Goal: Task Accomplishment & Management: Manage account settings

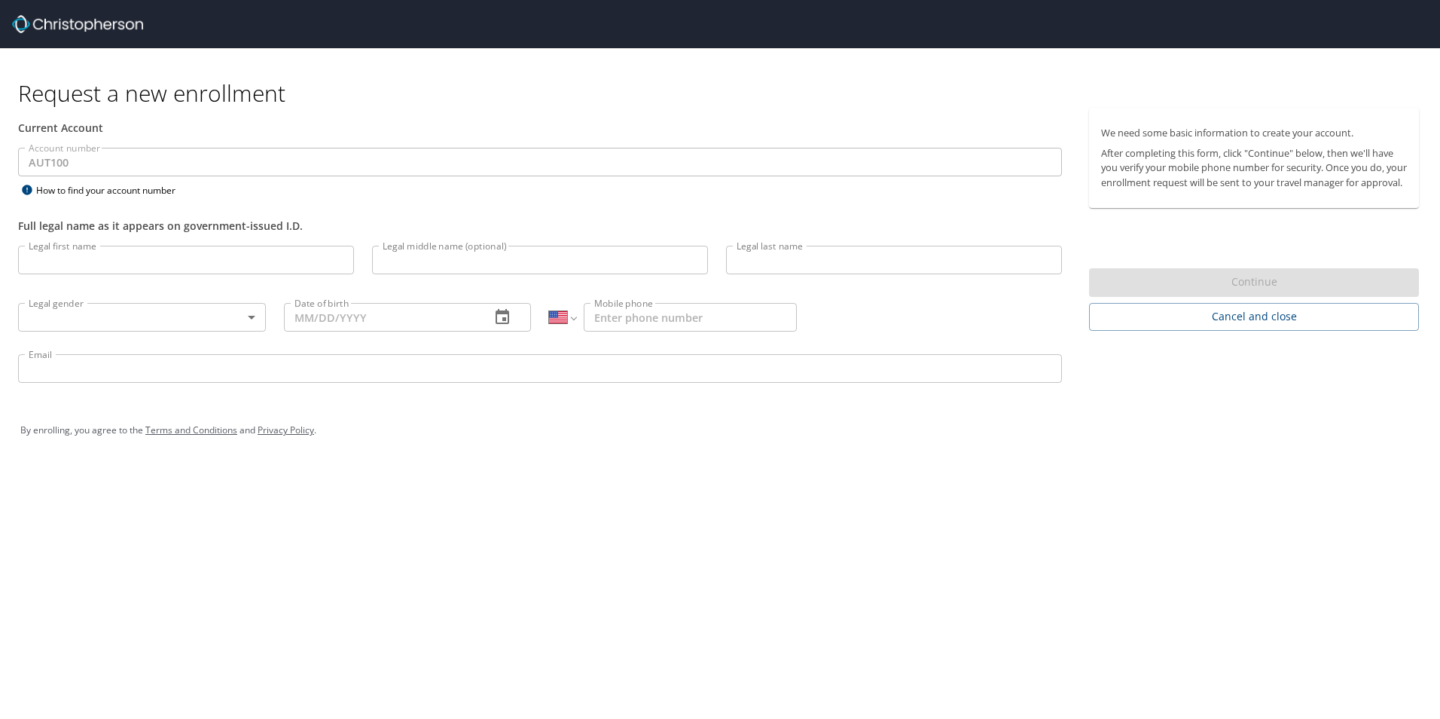
select select "US"
click at [111, 136] on div "Current Account" at bounding box center [540, 128] width 1062 height 40
click at [111, 258] on input "Legal first name" at bounding box center [186, 260] width 336 height 29
click at [373, 561] on div "Request a new enrollment Current Account Account number AUT100 Account number H…" at bounding box center [720, 359] width 1440 height 719
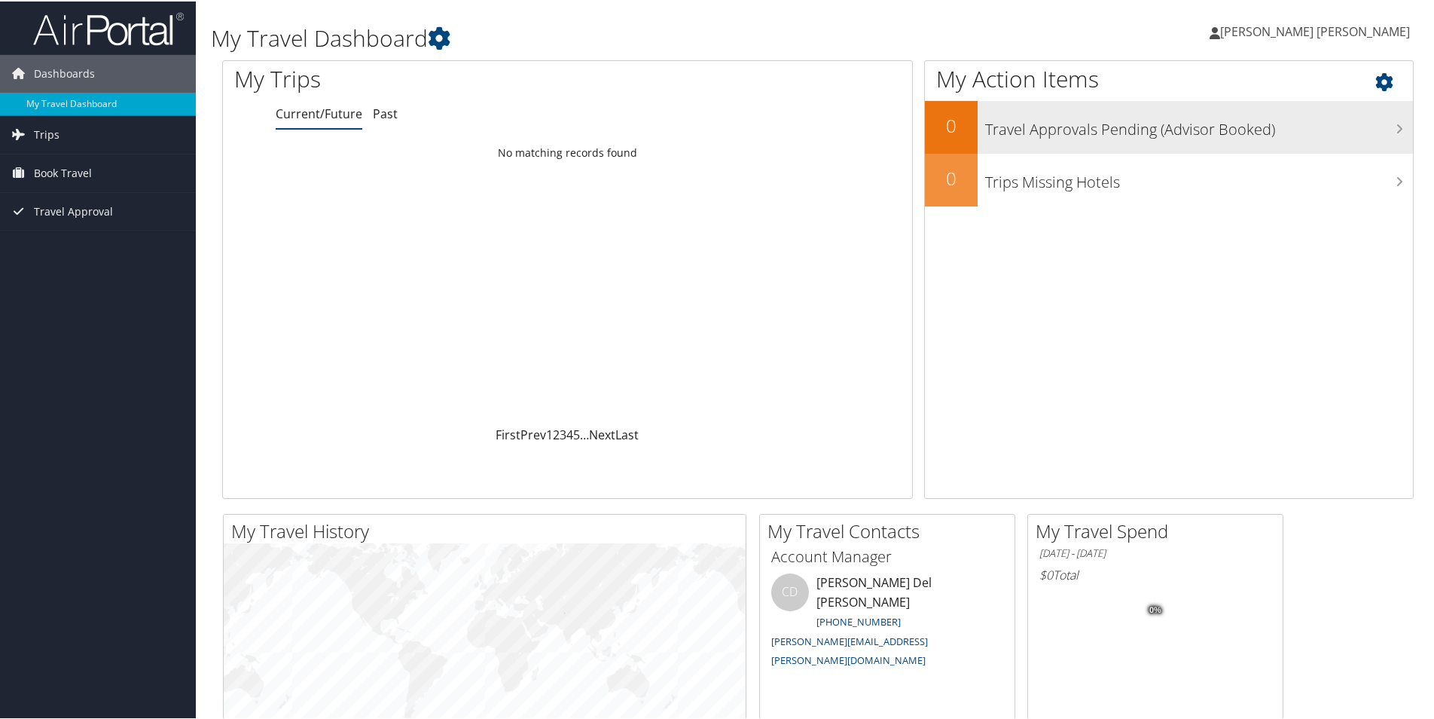
click at [1391, 136] on h3 "Travel Approvals Pending (Advisor Booked)" at bounding box center [1199, 124] width 428 height 29
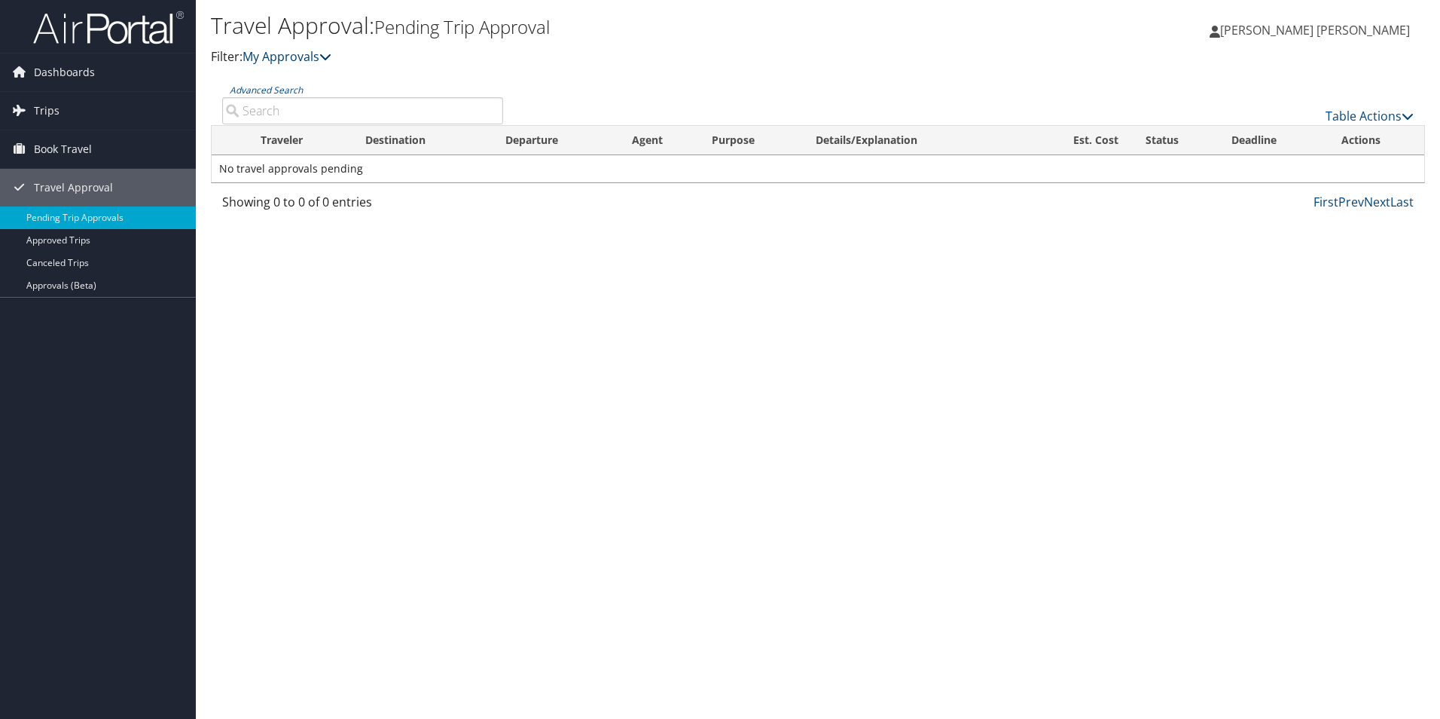
click at [331, 59] on icon at bounding box center [325, 56] width 12 height 12
click at [1376, 32] on span "[PERSON_NAME] [PERSON_NAME]" at bounding box center [1315, 30] width 190 height 17
click at [1303, 90] on link "My Settings" at bounding box center [1326, 83] width 168 height 26
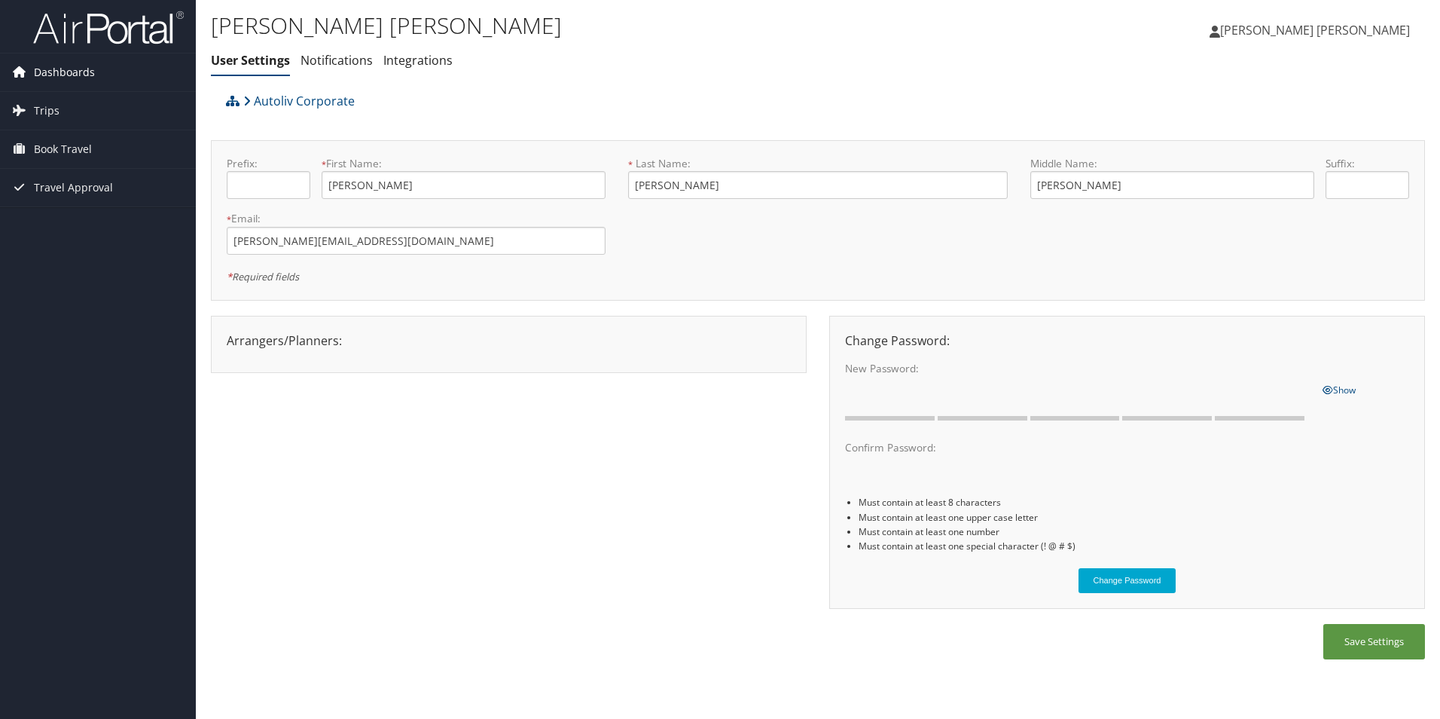
click at [61, 73] on span "Dashboards" at bounding box center [64, 72] width 61 height 38
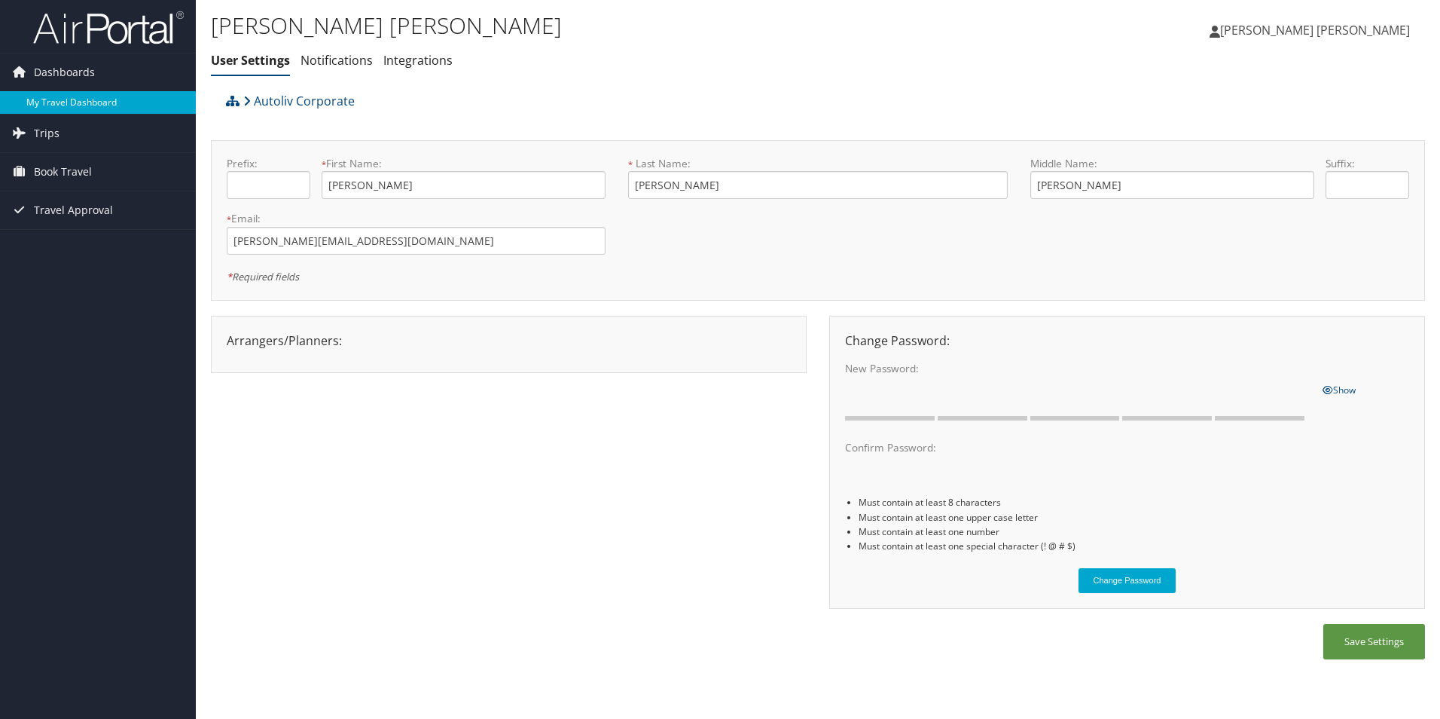
click at [95, 100] on link "My Travel Dashboard" at bounding box center [98, 102] width 196 height 23
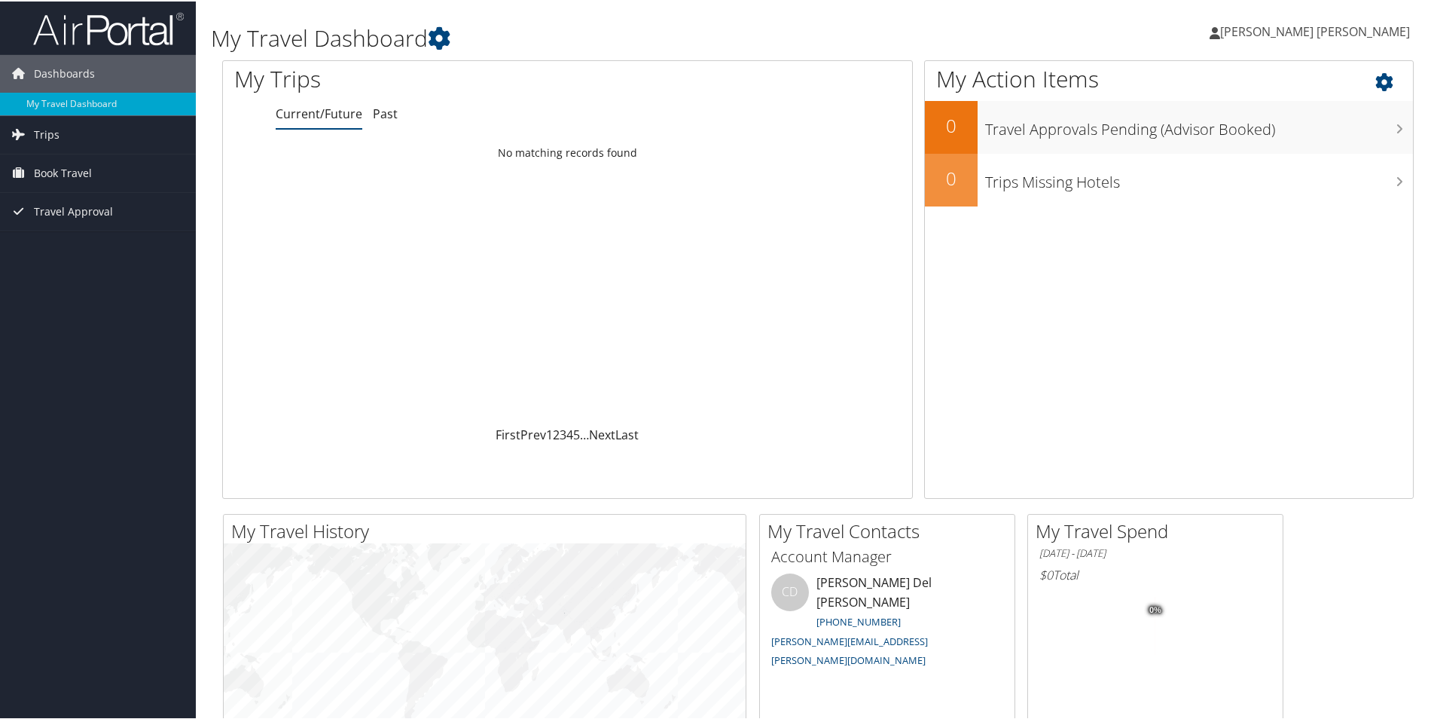
click at [1379, 78] on icon at bounding box center [1398, 77] width 44 height 26
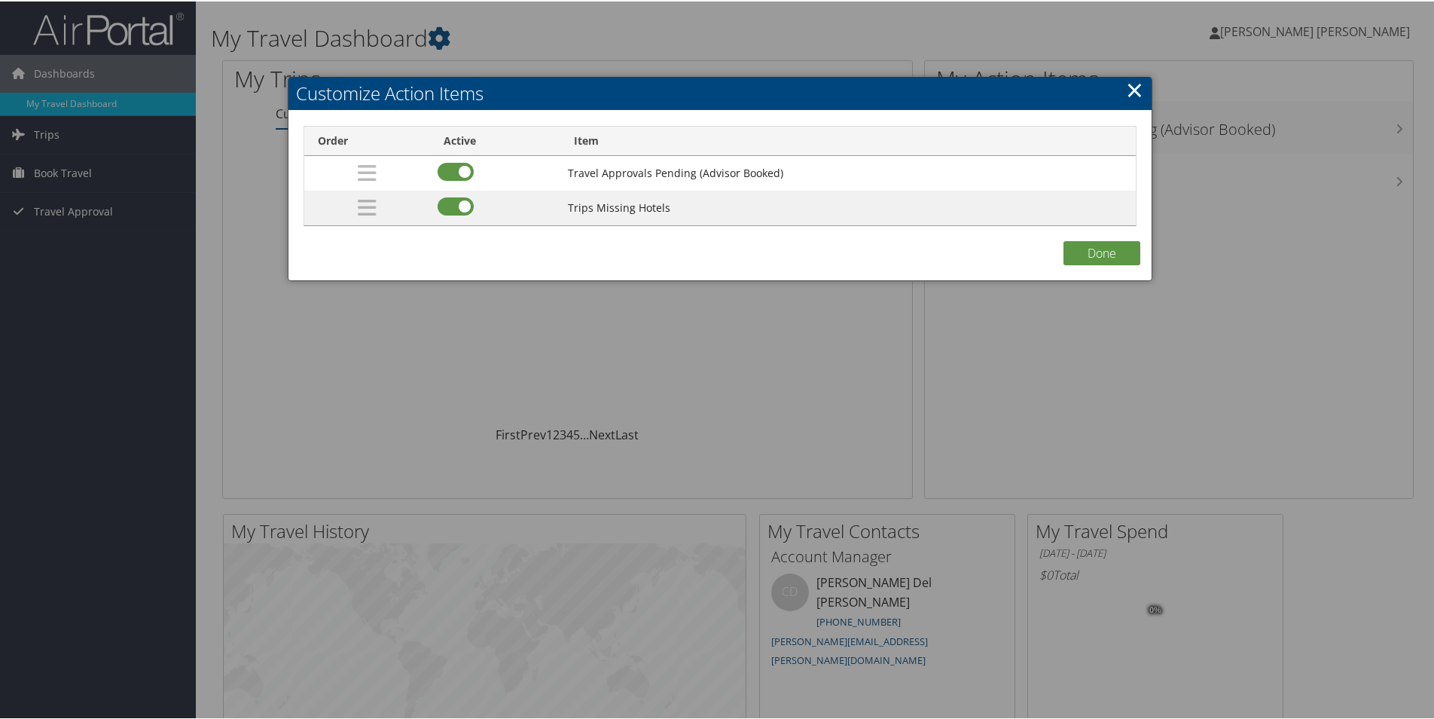
click at [1126, 84] on link "×" at bounding box center [1134, 88] width 17 height 30
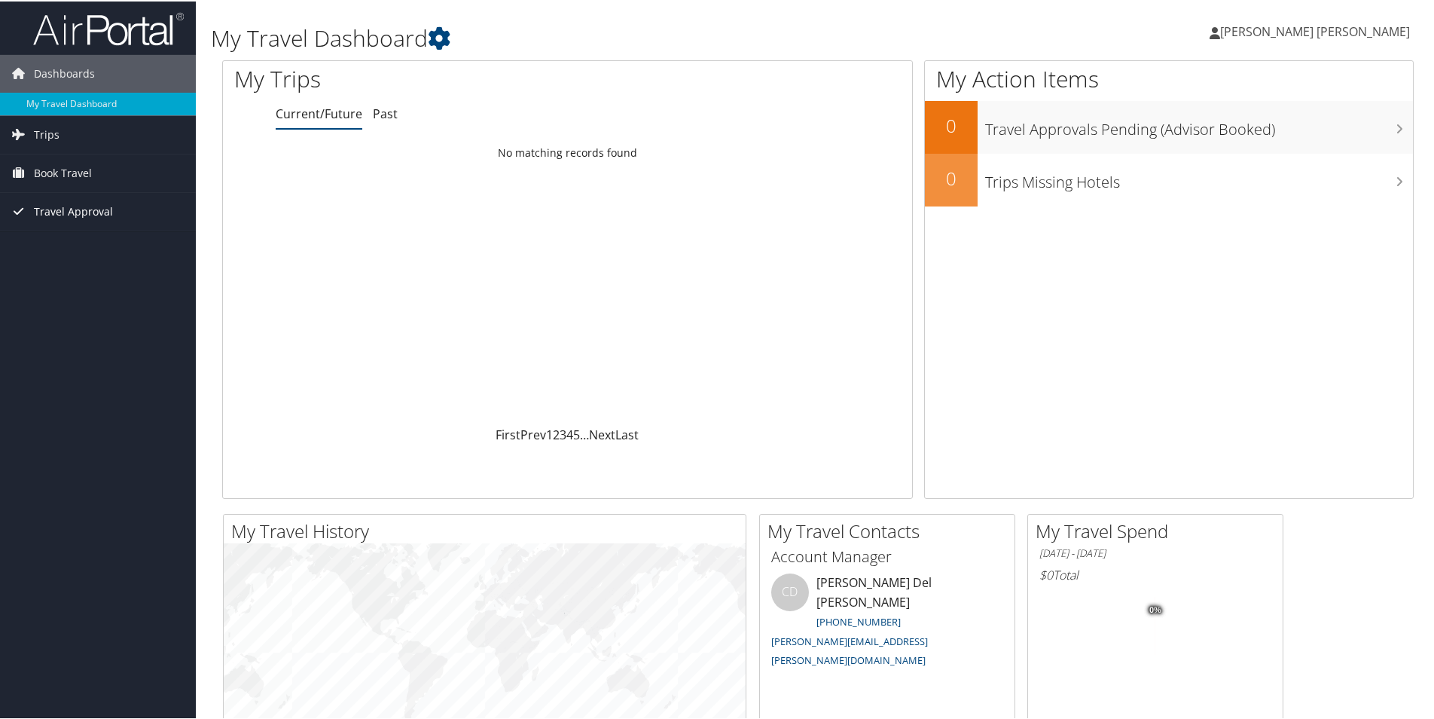
click at [79, 201] on span "Travel Approval" at bounding box center [73, 210] width 79 height 38
click at [86, 309] on link "Approvals (Beta)" at bounding box center [98, 308] width 196 height 23
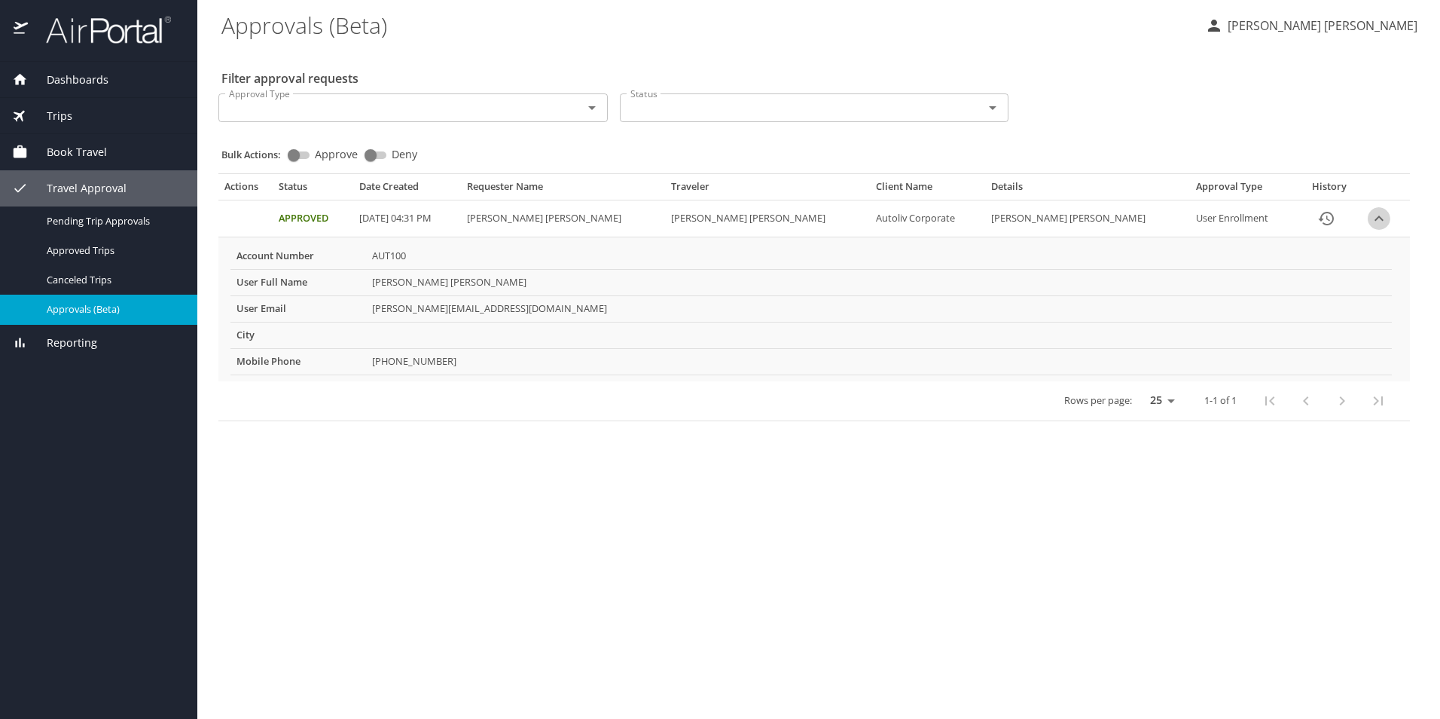
click at [1376, 219] on icon "expand row" at bounding box center [1379, 218] width 18 height 18
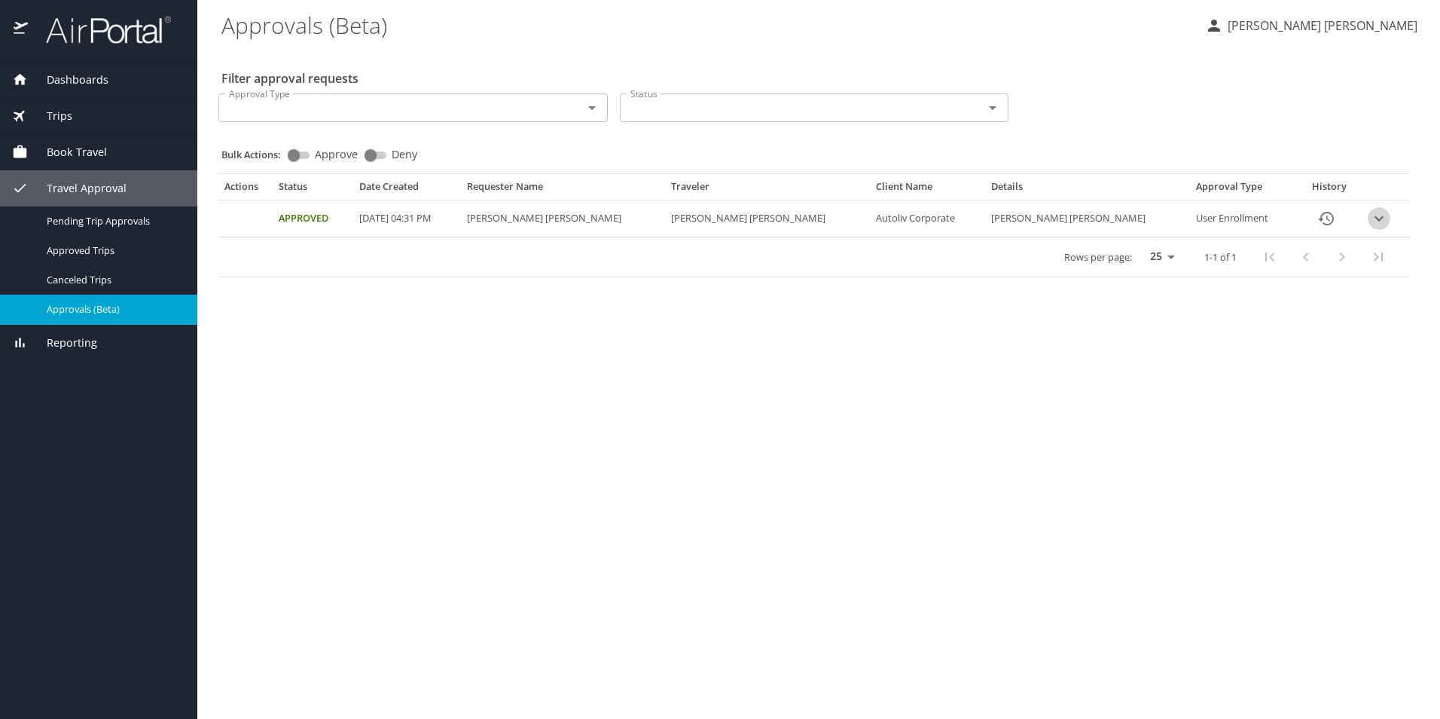
click at [1376, 219] on icon "expand row" at bounding box center [1379, 218] width 18 height 18
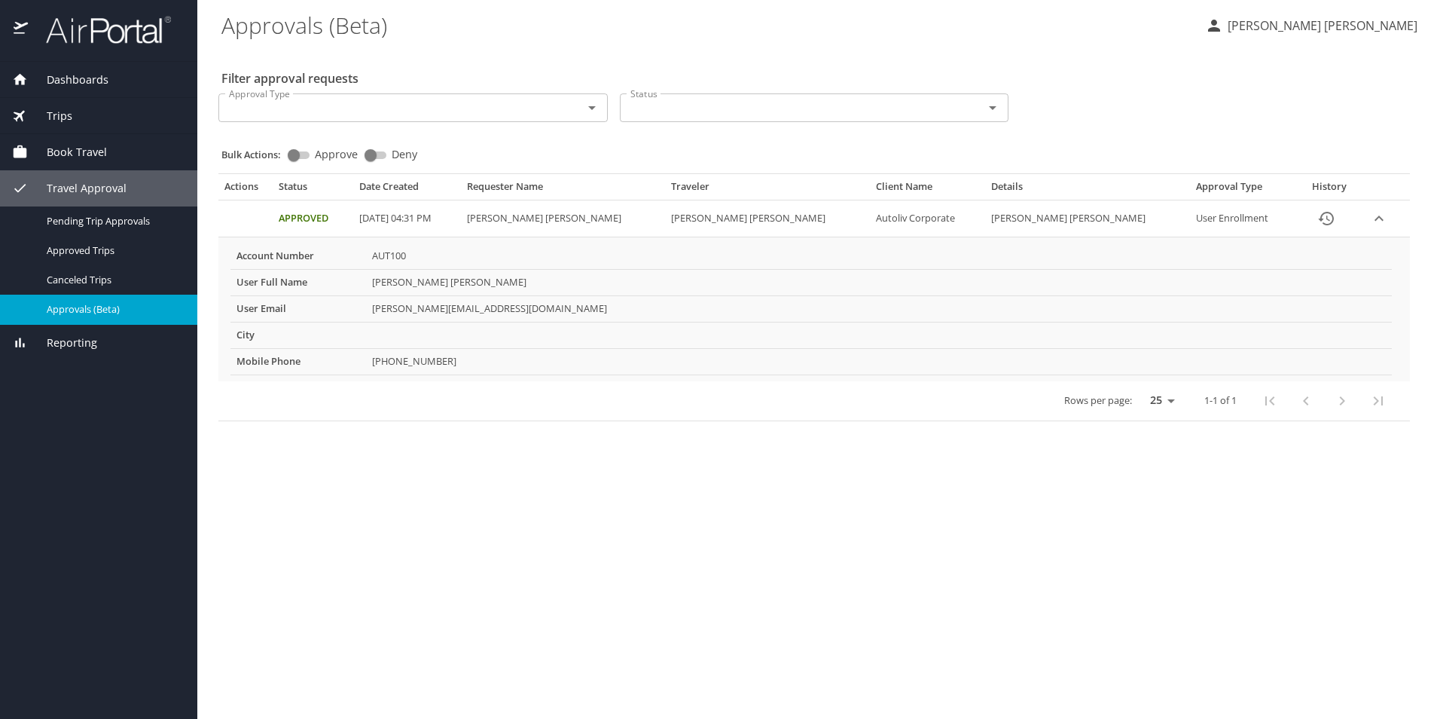
click at [1171, 403] on select "25 50 100" at bounding box center [1159, 400] width 42 height 23
click at [277, 113] on input "Approval Type" at bounding box center [391, 108] width 336 height 20
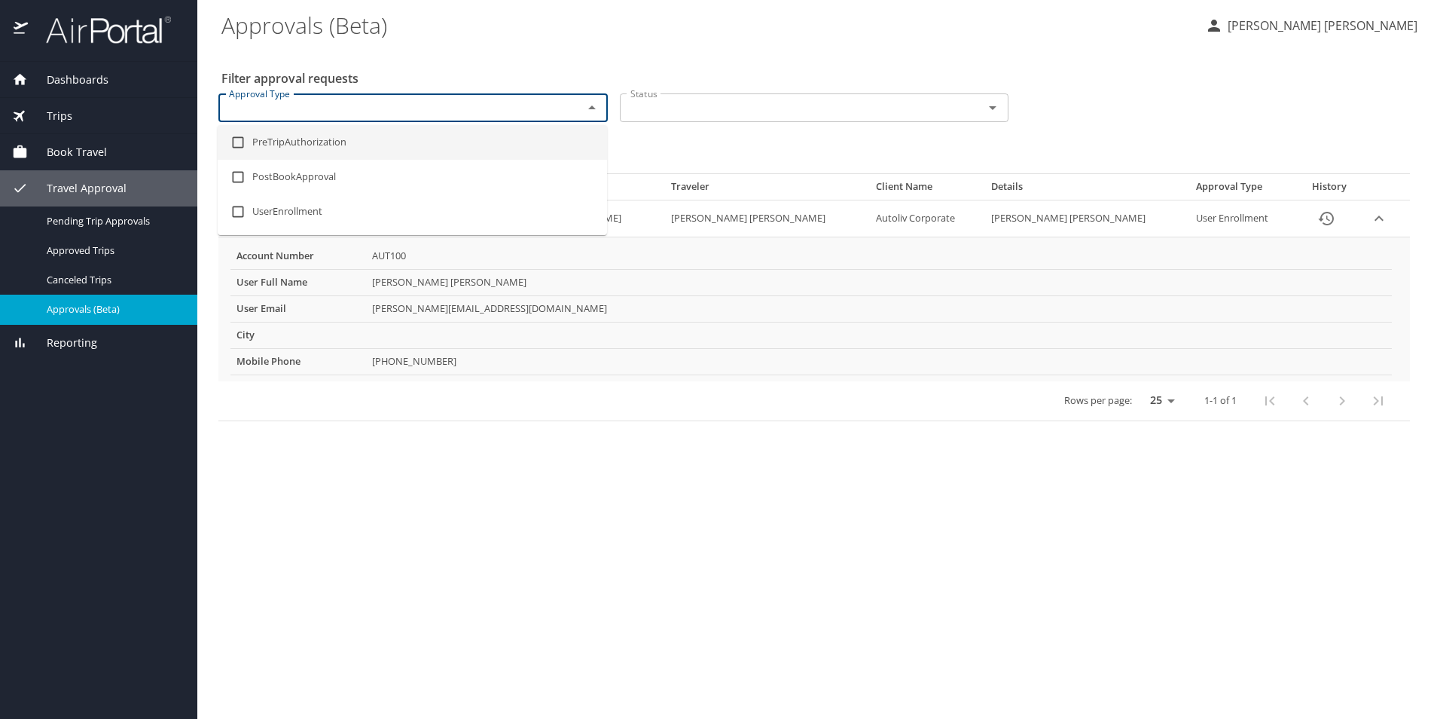
click at [315, 138] on li "PreTripAuthorization" at bounding box center [412, 142] width 389 height 35
checkbox input "true"
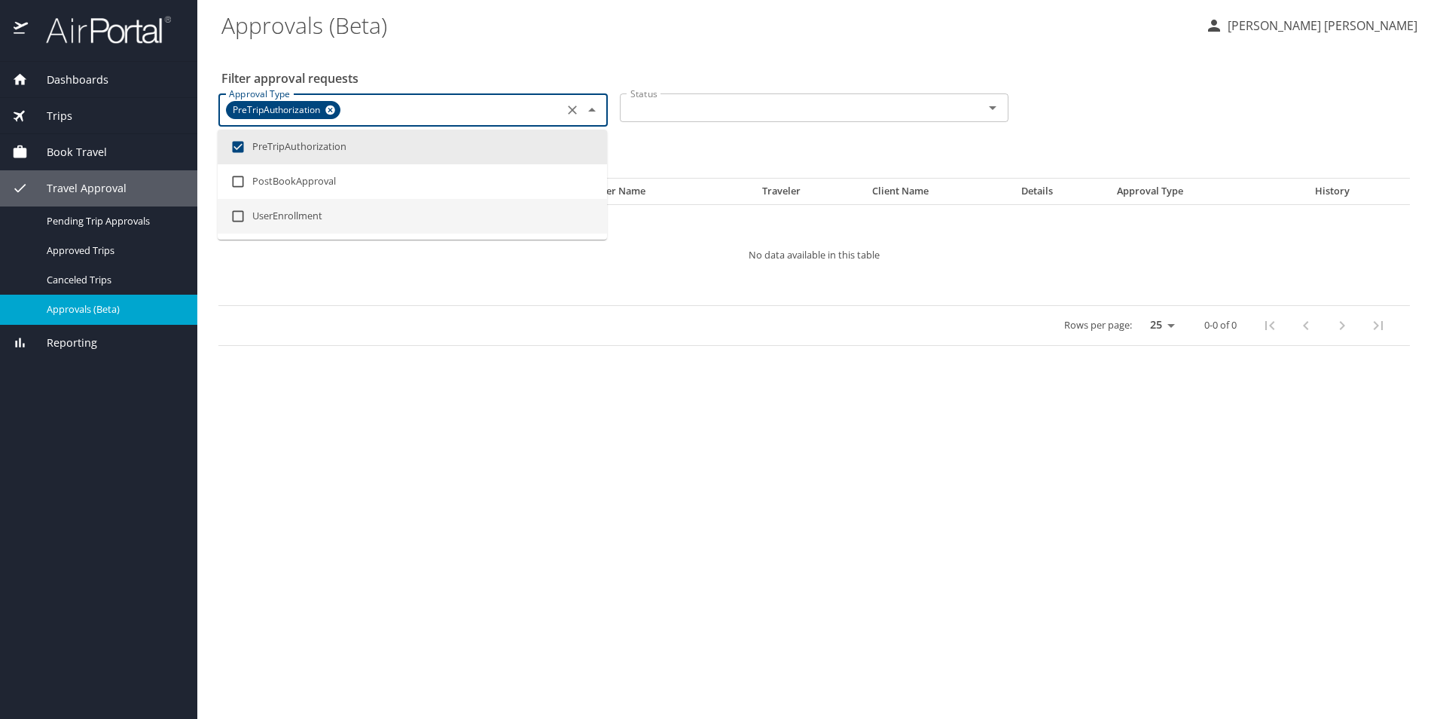
click at [886, 425] on main "Approvals (Beta) [PERSON_NAME] [PERSON_NAME] Filter approval requests Approval …" at bounding box center [818, 359] width 1243 height 719
